Goal: Task Accomplishment & Management: Manage account settings

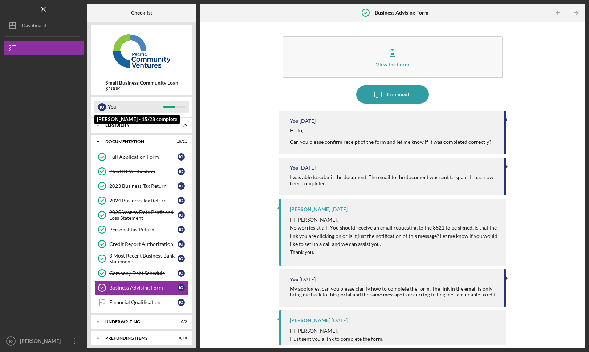
click at [125, 113] on div "You" at bounding box center [136, 107] width 56 height 12
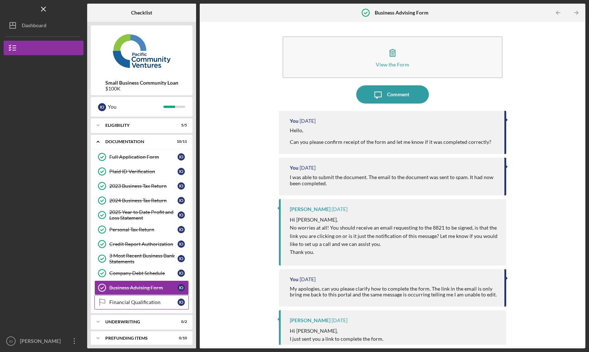
click at [145, 301] on div "Financial Qualification" at bounding box center [143, 302] width 68 height 6
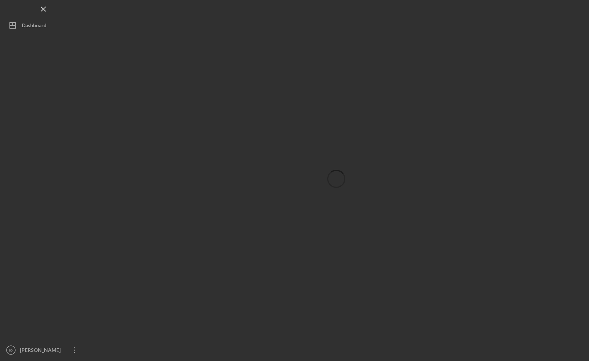
drag, startPoint x: 494, startPoint y: 11, endPoint x: 429, endPoint y: 78, distance: 93.7
click at [429, 78] on div at bounding box center [336, 179] width 498 height 358
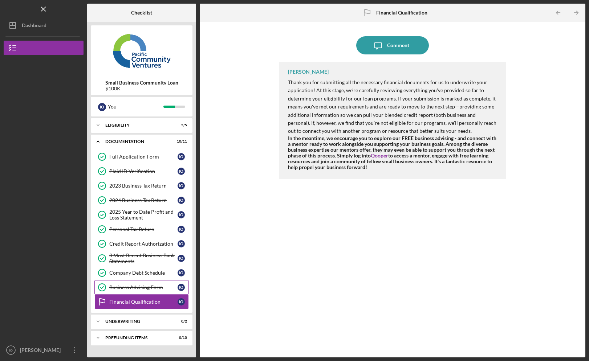
click at [468, 52] on div "Icon/Message Comment" at bounding box center [392, 45] width 227 height 18
